Goal: Task Accomplishment & Management: Complete application form

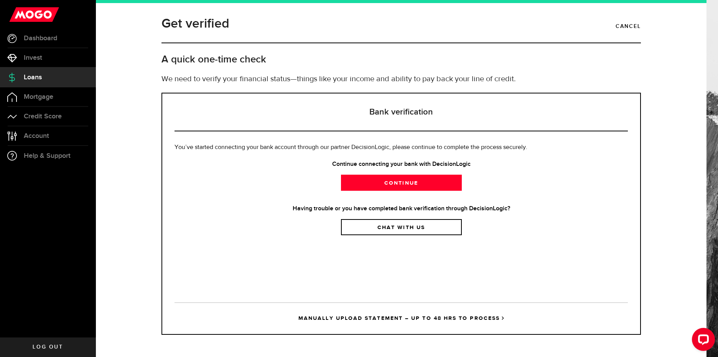
click at [412, 182] on link "Continue" at bounding box center [401, 183] width 121 height 16
click at [426, 182] on link "Continue" at bounding box center [401, 183] width 121 height 16
click at [406, 187] on link "Continue" at bounding box center [401, 183] width 121 height 16
click at [376, 321] on link "MANUALLY UPLOAD STATEMENT – UP TO 48 HRS TO PROCESS" at bounding box center [400, 318] width 453 height 32
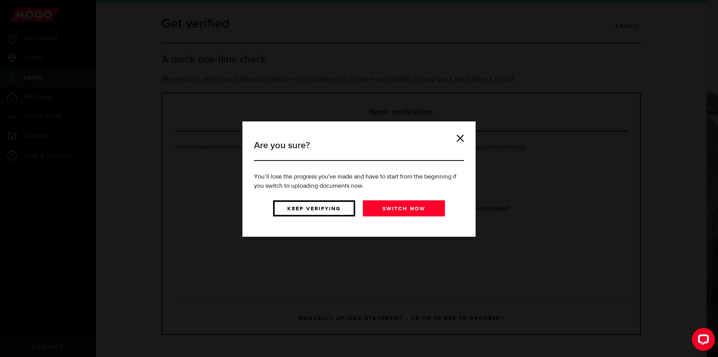
click at [307, 215] on link "Keep verifying" at bounding box center [314, 209] width 82 height 16
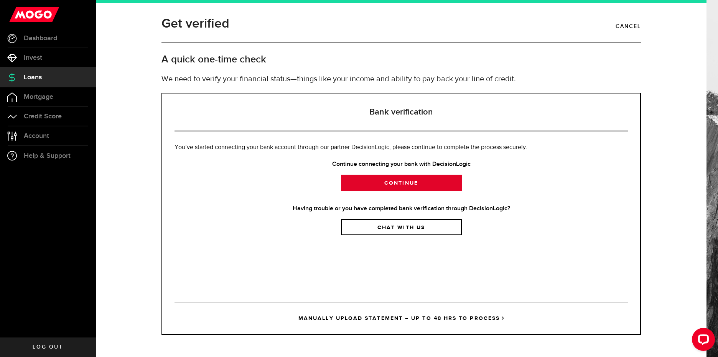
click at [383, 182] on link "Continue" at bounding box center [401, 183] width 121 height 16
